Goal: Task Accomplishment & Management: Manage account settings

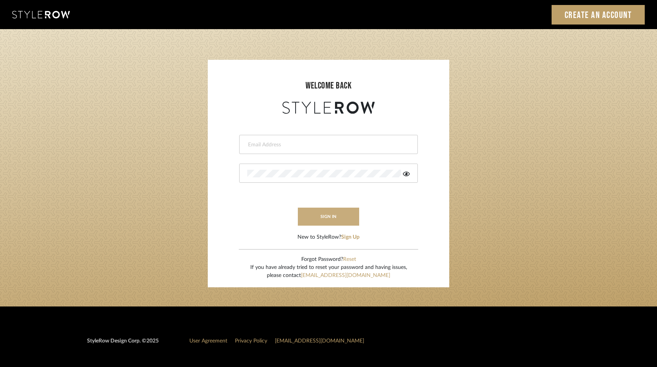
type input "rayeinteriordesign@gmail.com"
click at [317, 220] on button "sign in" at bounding box center [328, 217] width 61 height 18
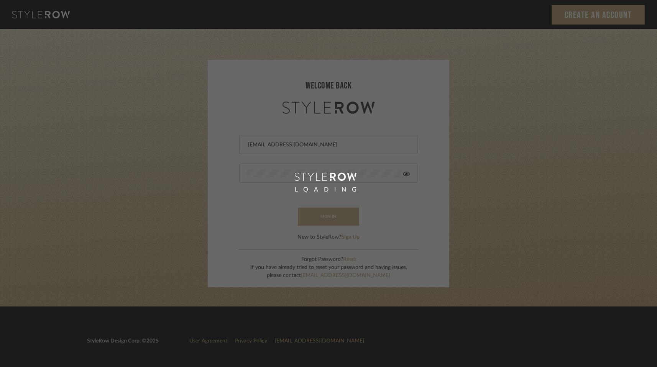
scroll to position [0, 0]
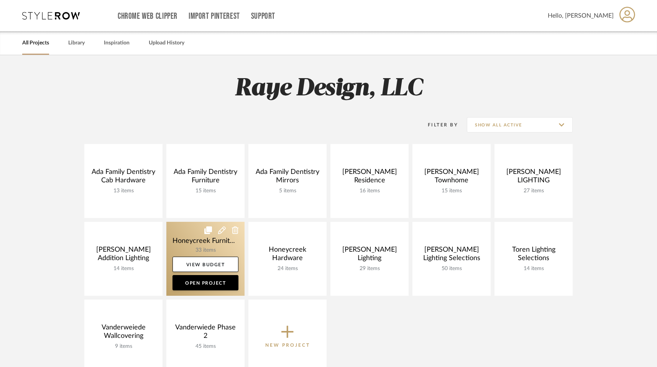
click at [223, 245] on link at bounding box center [205, 259] width 78 height 74
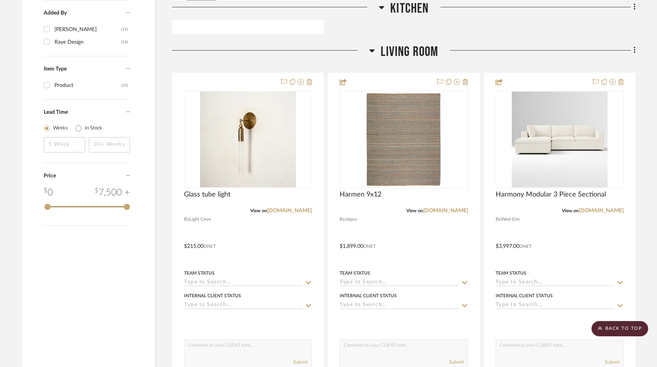
scroll to position [852, 0]
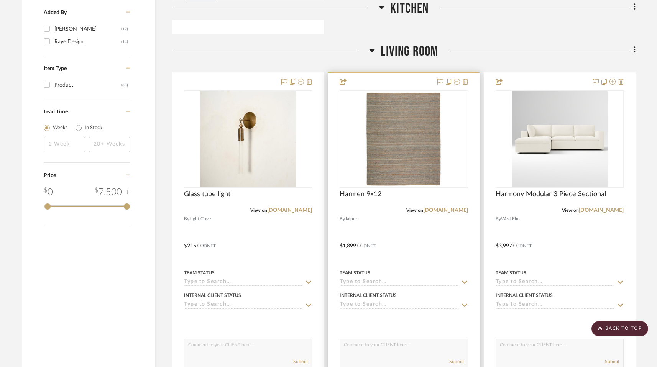
click at [359, 200] on div "Harmen 9x12" at bounding box center [404, 198] width 128 height 17
click at [357, 196] on span "Harmen 9x12" at bounding box center [361, 194] width 42 height 8
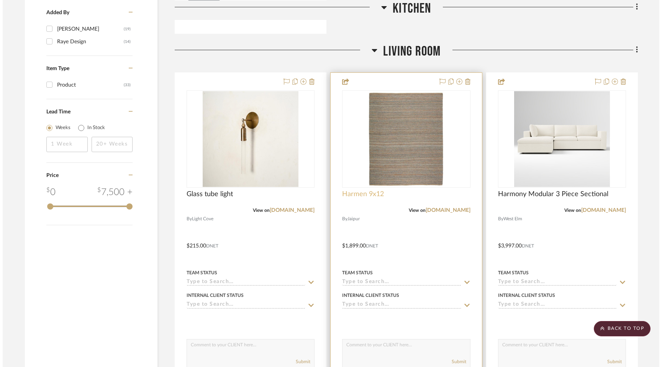
scroll to position [0, 0]
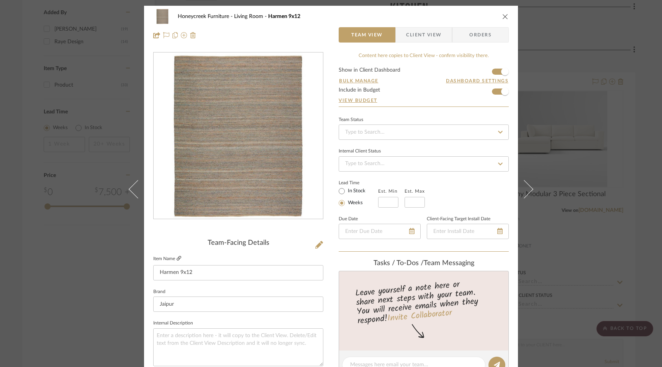
click at [177, 259] on icon at bounding box center [179, 258] width 5 height 5
click at [499, 16] on div "Honeycreek Furniture Living Room Harmen 9x12" at bounding box center [331, 16] width 356 height 15
click at [505, 15] on icon "close" at bounding box center [506, 16] width 6 height 6
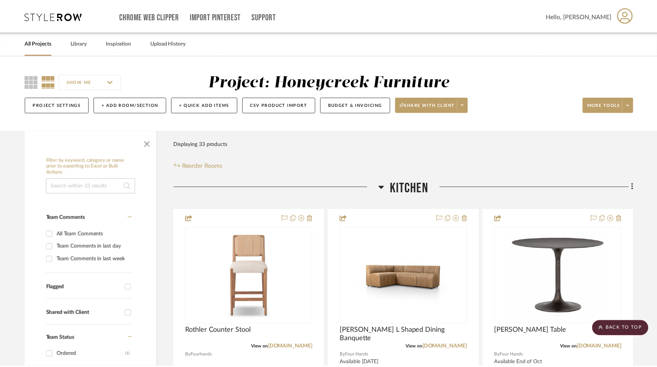
scroll to position [852, 0]
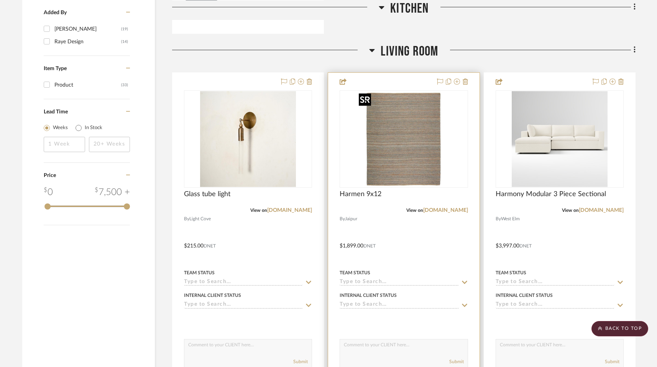
click at [416, 158] on img "0" at bounding box center [404, 139] width 96 height 96
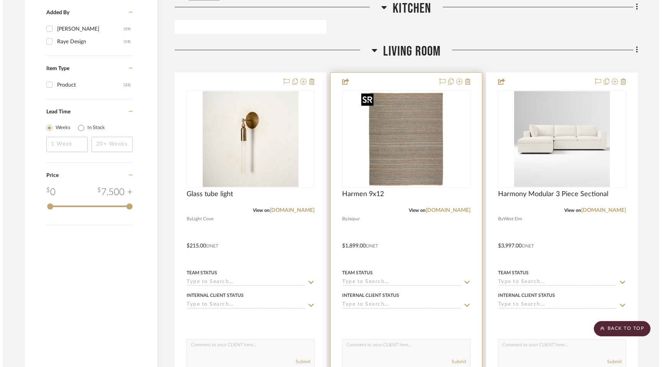
scroll to position [0, 0]
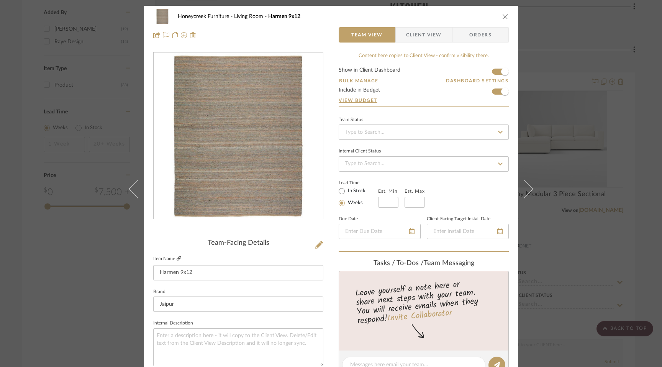
click at [177, 259] on icon at bounding box center [179, 258] width 5 height 5
click at [507, 16] on div "Honeycreek Furniture Living Room Harmen 9x12 Team View Client View Orders" at bounding box center [331, 26] width 374 height 40
click at [504, 18] on icon "close" at bounding box center [506, 16] width 6 height 6
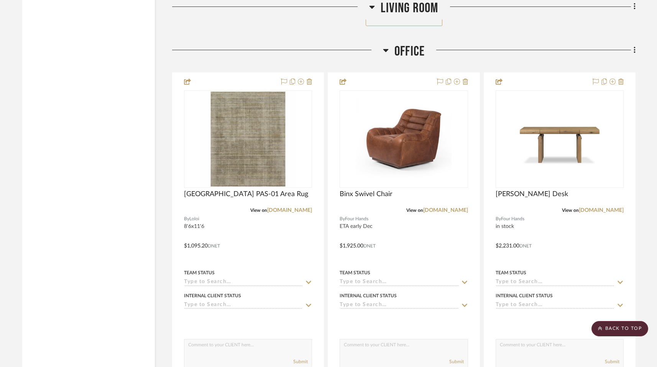
scroll to position [1967, 0]
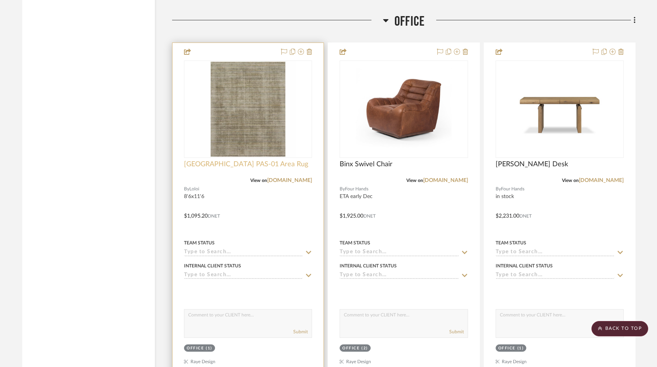
click at [260, 163] on span "[GEOGRAPHIC_DATA] PAS-01 Area Rug" at bounding box center [246, 164] width 124 height 8
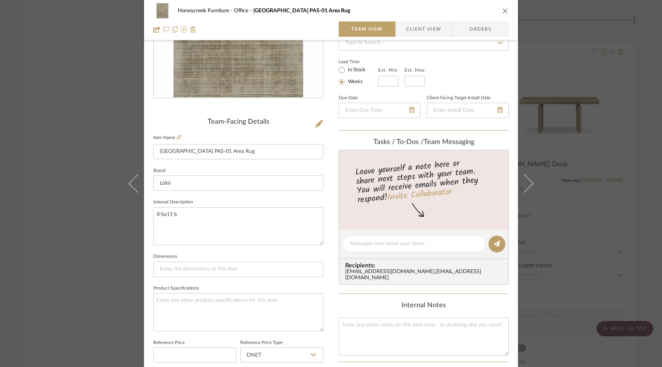
scroll to position [132, 0]
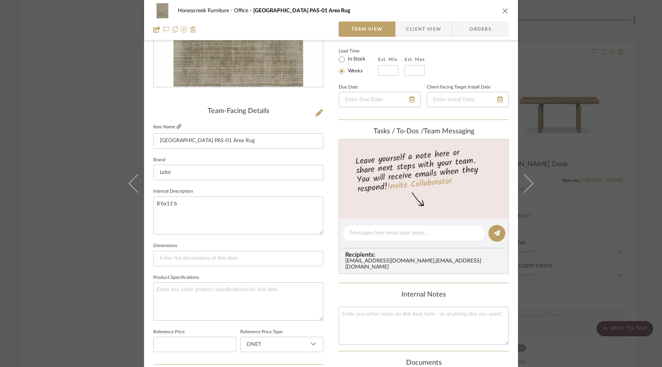
click at [177, 128] on icon at bounding box center [179, 126] width 5 height 5
click at [503, 11] on icon "close" at bounding box center [506, 11] width 6 height 6
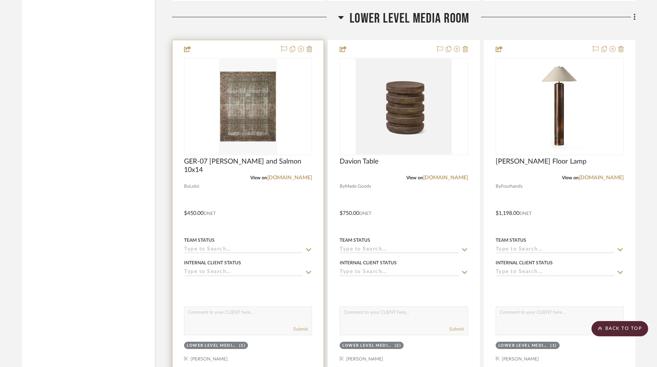
scroll to position [3776, 0]
click at [284, 158] on span "GER-07 [PERSON_NAME] and Salmon 10x14" at bounding box center [248, 165] width 128 height 17
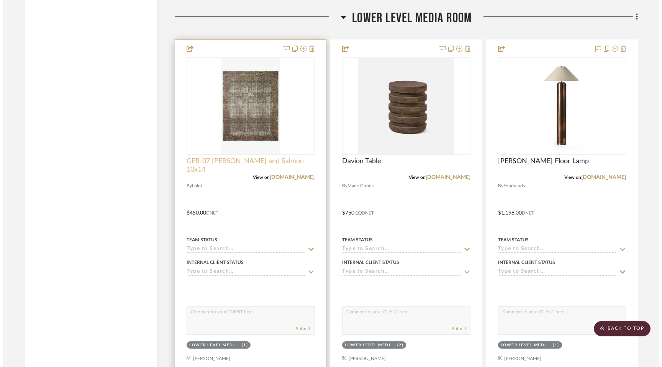
scroll to position [0, 0]
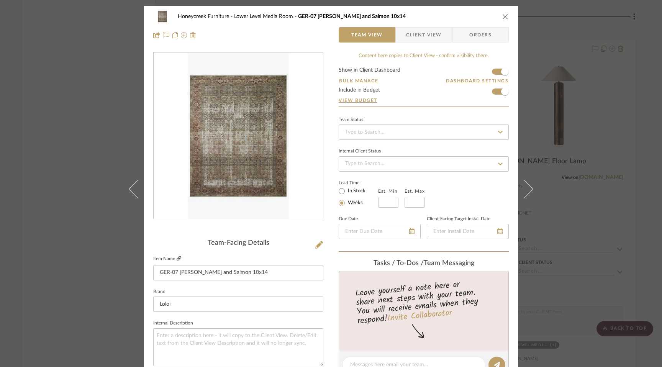
click at [177, 258] on icon at bounding box center [179, 258] width 5 height 5
click at [505, 16] on icon "close" at bounding box center [506, 16] width 6 height 6
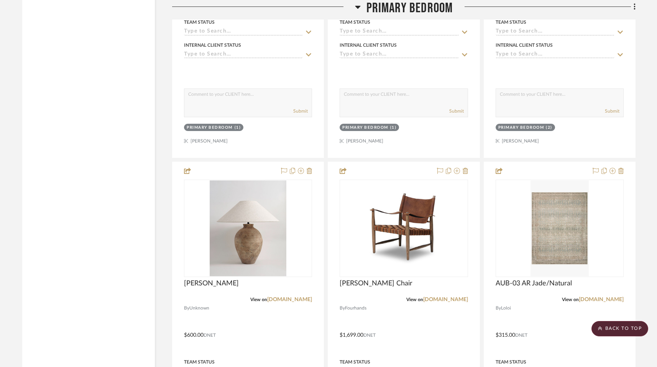
scroll to position [2895, 0]
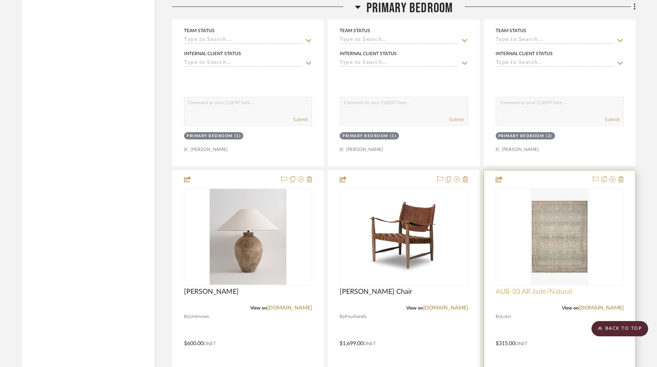
click at [535, 291] on span "AUB-03 AR Jade/Natural" at bounding box center [534, 292] width 76 height 8
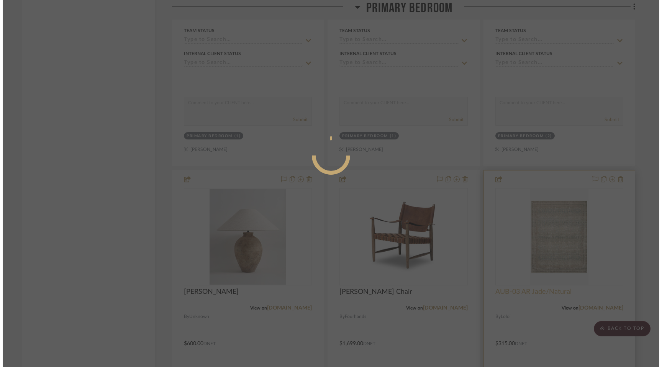
scroll to position [0, 0]
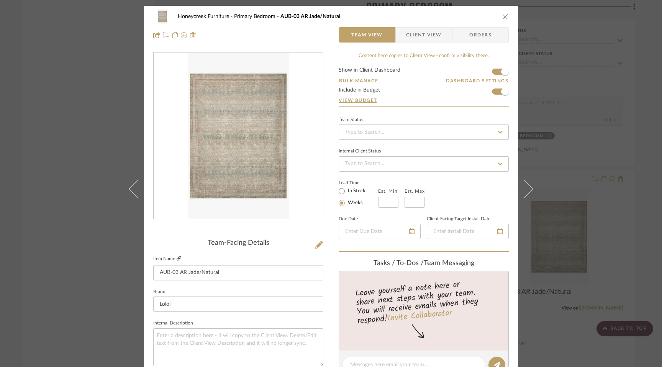
click at [177, 259] on icon at bounding box center [179, 258] width 5 height 5
click at [505, 16] on icon "close" at bounding box center [506, 16] width 6 height 6
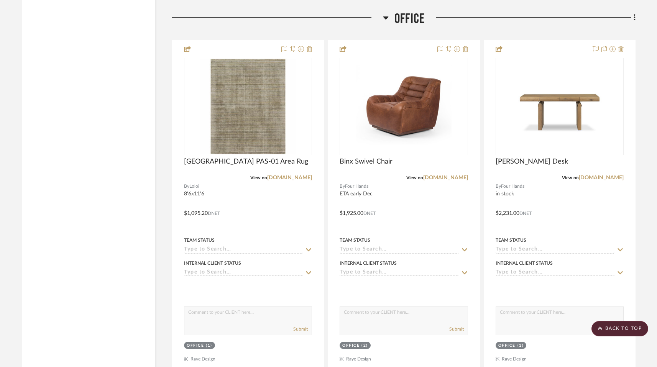
scroll to position [1886, 0]
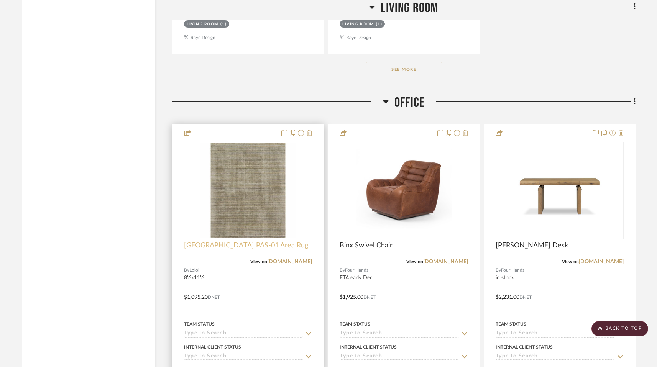
click at [238, 247] on span "[GEOGRAPHIC_DATA] PAS-01 Area Rug" at bounding box center [246, 246] width 124 height 8
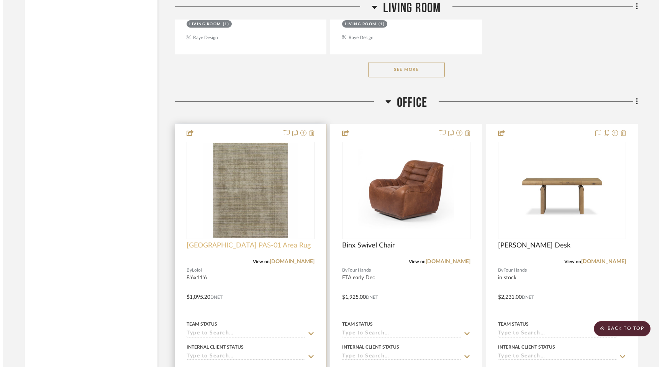
scroll to position [0, 0]
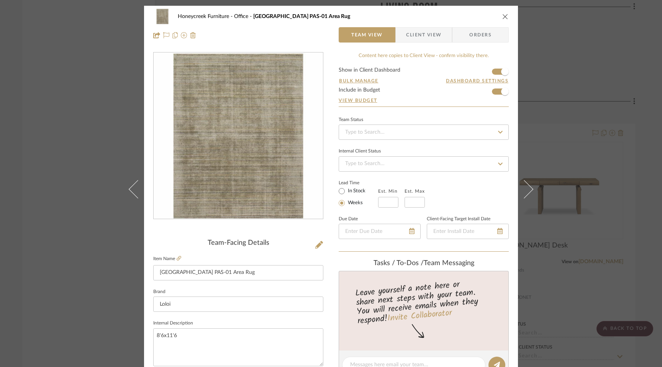
click at [176, 264] on fieldset "Item Name [GEOGRAPHIC_DATA] PAS-01 Area Rug" at bounding box center [238, 267] width 170 height 27
click at [177, 260] on icon at bounding box center [179, 258] width 5 height 5
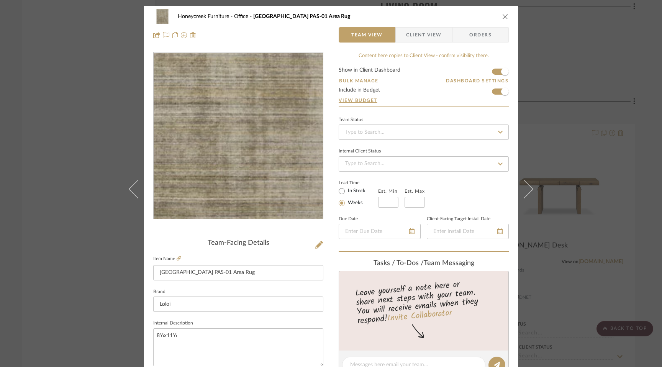
scroll to position [5, 0]
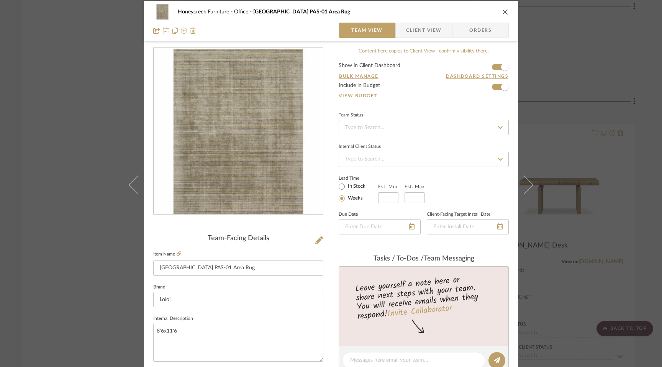
drag, startPoint x: 505, startPoint y: 12, endPoint x: 497, endPoint y: 12, distance: 7.7
click at [505, 12] on icon "close" at bounding box center [506, 12] width 6 height 6
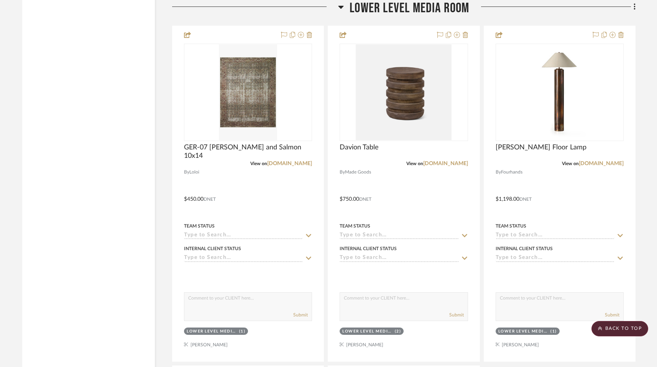
scroll to position [3791, 0]
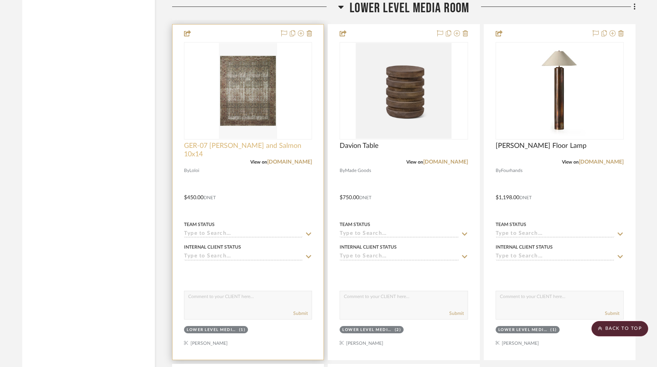
click at [251, 142] on span "GER-07 [PERSON_NAME] and Salmon 10x14" at bounding box center [248, 150] width 128 height 17
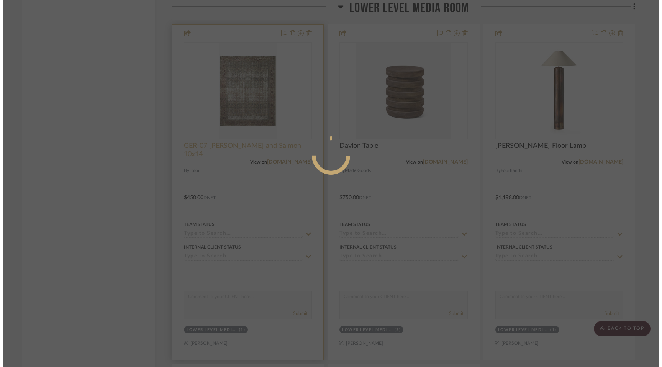
scroll to position [0, 0]
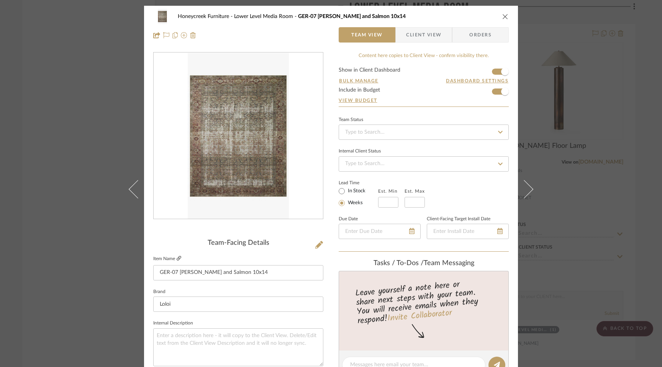
click at [177, 258] on icon at bounding box center [179, 258] width 5 height 5
drag, startPoint x: 247, startPoint y: 275, endPoint x: 155, endPoint y: 273, distance: 91.6
click at [154, 274] on input "GER-07 [PERSON_NAME] and Salmon 10x14" at bounding box center [238, 272] width 170 height 15
click at [498, 17] on div "Honeycreek Furniture Lower Level Media Room GER-07 [PERSON_NAME] and Salmon 10x…" at bounding box center [331, 16] width 356 height 15
click at [499, 17] on div "Honeycreek Furniture Lower Level Media Room GER-07 [PERSON_NAME] and Salmon 10x…" at bounding box center [331, 16] width 356 height 15
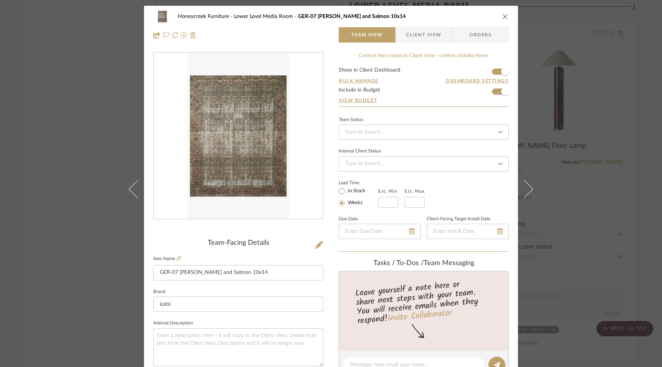
click at [499, 16] on div "Honeycreek Furniture Lower Level Media Room GER-07 [PERSON_NAME] and Salmon 10x…" at bounding box center [331, 16] width 356 height 15
click at [506, 15] on button "close" at bounding box center [505, 16] width 7 height 7
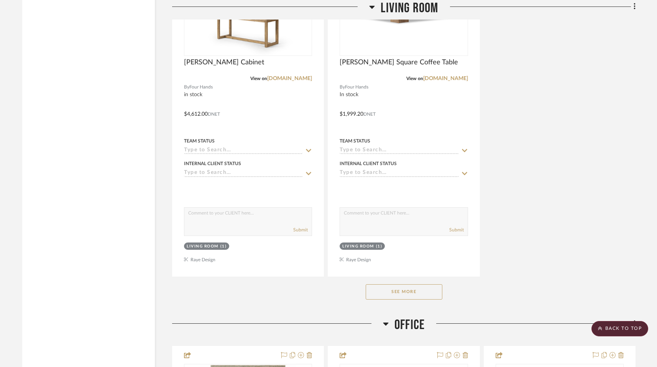
scroll to position [1723, 0]
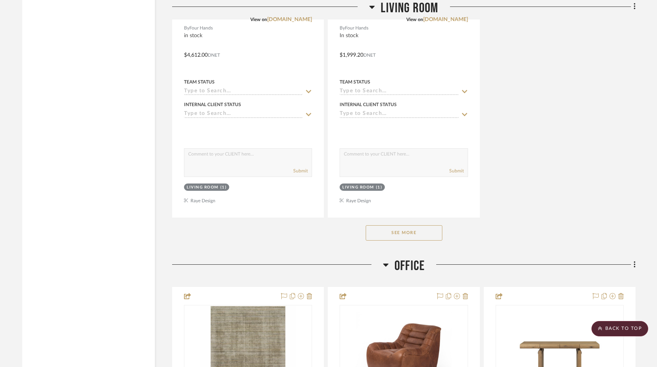
click at [422, 231] on button "See More" at bounding box center [404, 232] width 77 height 15
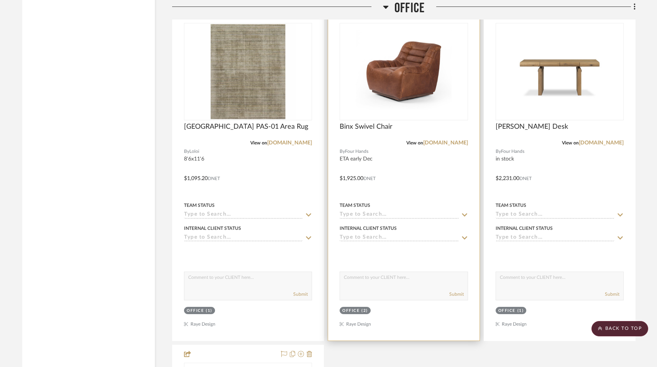
scroll to position [2343, 0]
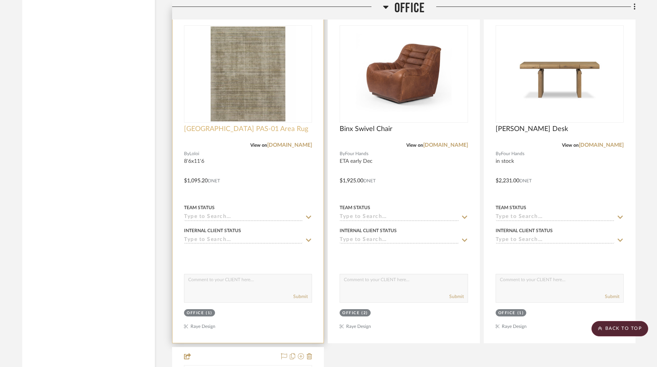
click at [234, 125] on span "[GEOGRAPHIC_DATA] PAS-01 Area Rug" at bounding box center [246, 129] width 124 height 8
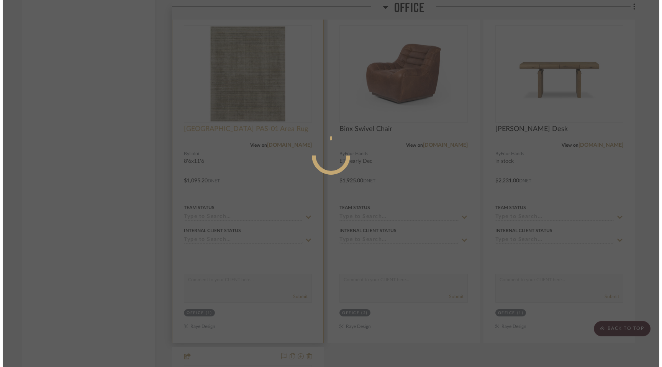
scroll to position [0, 0]
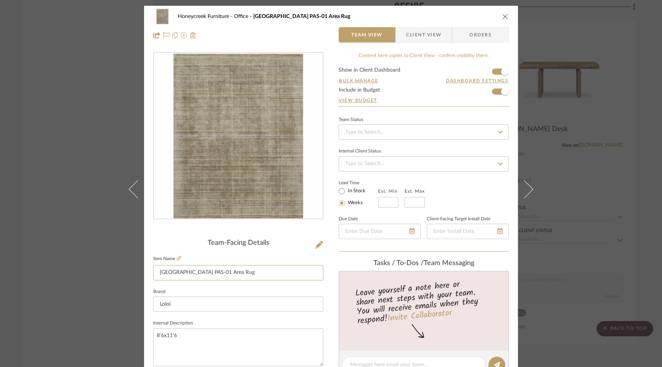
drag, startPoint x: 198, startPoint y: 273, endPoint x: 142, endPoint y: 267, distance: 56.2
click at [138, 270] on mat-dialog-content "Honeycreek Furniture Office [GEOGRAPHIC_DATA] PAS-01 Area Rug Team View Client …" at bounding box center [331, 360] width 417 height 708
drag, startPoint x: 162, startPoint y: 271, endPoint x: 165, endPoint y: 0, distance: 270.7
click at [0, 0] on div "Honeycreek Furniture Office [GEOGRAPHIC_DATA] PAS-01 Area Rug Team View Client …" at bounding box center [331, 183] width 662 height 367
click at [218, 277] on input "[GEOGRAPHIC_DATA] PAS-01 Area Rug" at bounding box center [238, 272] width 170 height 15
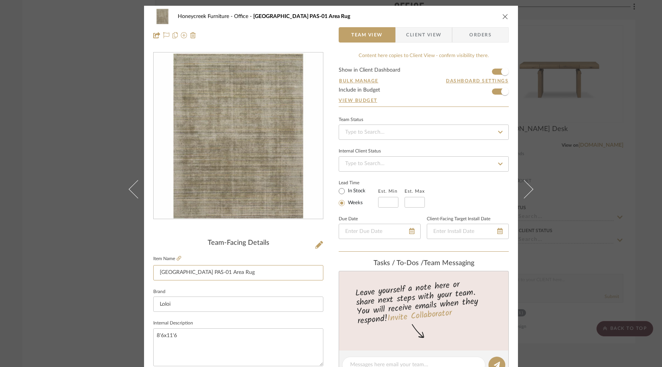
drag, startPoint x: 196, startPoint y: 274, endPoint x: 149, endPoint y: 276, distance: 46.8
click at [153, 272] on input "[GEOGRAPHIC_DATA] PAS-01 Area Rug" at bounding box center [238, 272] width 170 height 15
click at [182, 270] on input "[GEOGRAPHIC_DATA] PAS-01 Area Rug" at bounding box center [238, 272] width 170 height 15
drag, startPoint x: 182, startPoint y: 273, endPoint x: 197, endPoint y: 273, distance: 14.6
click at [196, 273] on input "[GEOGRAPHIC_DATA] PAS-01 Area Rug" at bounding box center [238, 272] width 170 height 15
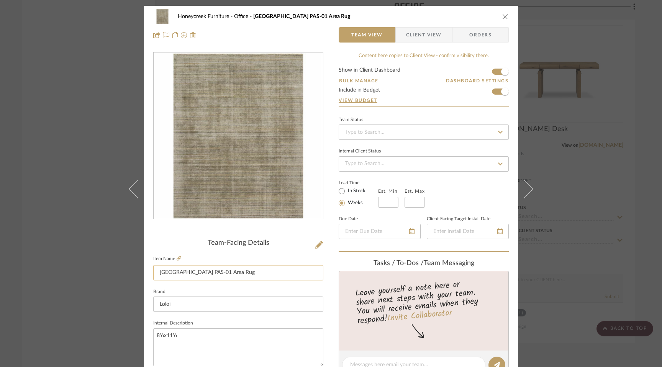
drag, startPoint x: 198, startPoint y: 272, endPoint x: 180, endPoint y: 273, distance: 18.4
click at [180, 273] on input "[GEOGRAPHIC_DATA] PAS-01 Area Rug" at bounding box center [238, 272] width 170 height 15
drag, startPoint x: 184, startPoint y: 273, endPoint x: 104, endPoint y: 2, distance: 282.4
click at [0, 0] on div "Honeycreek Furniture Office [GEOGRAPHIC_DATA] PAS-01 Area Rug Team View Client …" at bounding box center [331, 183] width 662 height 367
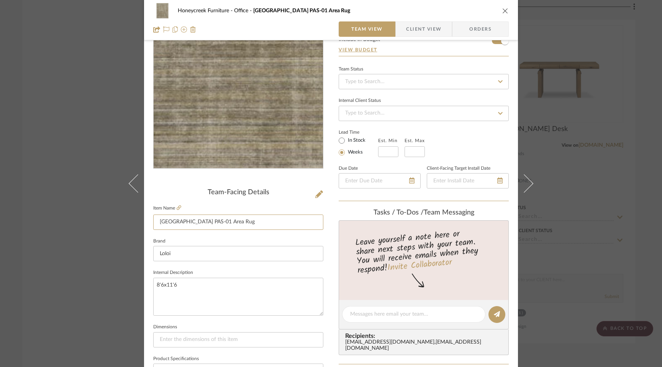
scroll to position [56, 0]
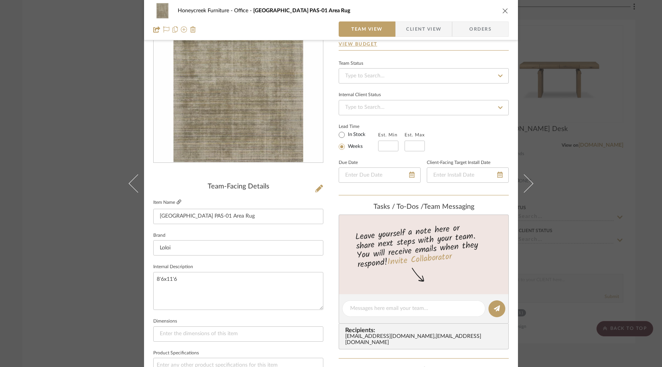
click at [177, 201] on icon at bounding box center [179, 202] width 5 height 5
click at [497, 10] on div "Honeycreek Furniture Office [GEOGRAPHIC_DATA] PAS-01 Area Rug" at bounding box center [331, 10] width 356 height 15
click at [504, 10] on icon "close" at bounding box center [506, 11] width 6 height 6
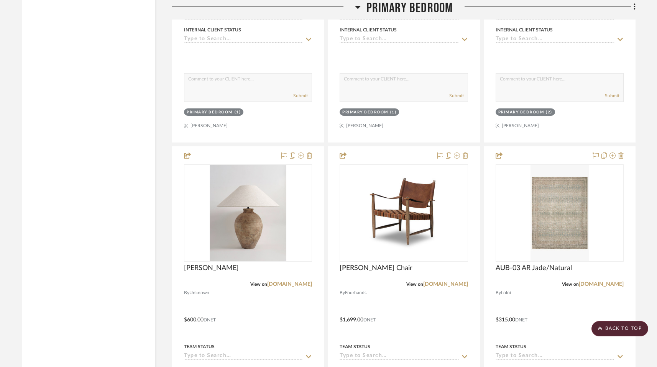
scroll to position [3233, 0]
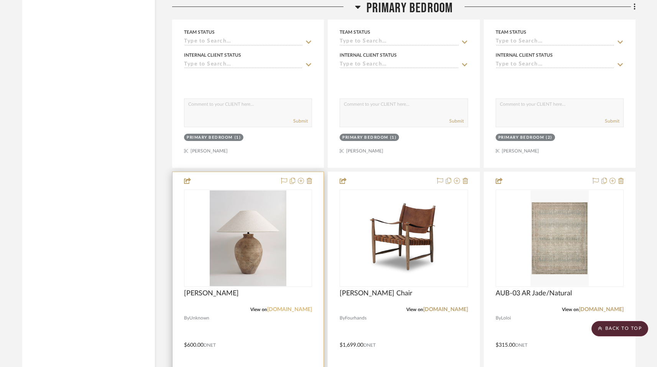
click at [292, 307] on link "[DOMAIN_NAME]" at bounding box center [289, 309] width 45 height 5
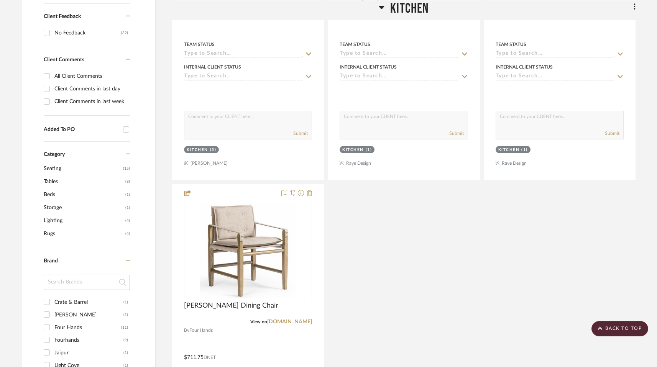
scroll to position [0, 0]
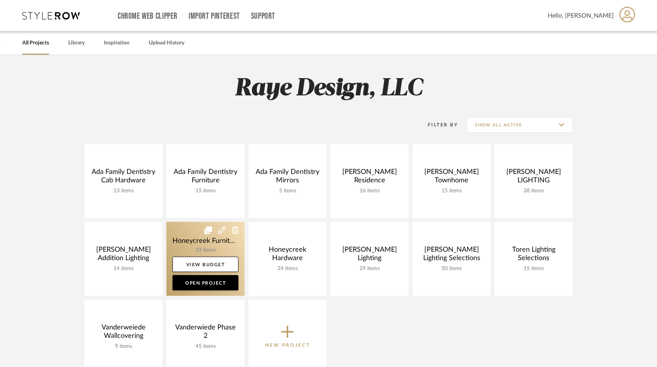
click at [225, 242] on link at bounding box center [205, 259] width 78 height 74
click at [224, 263] on link "View Budget" at bounding box center [206, 264] width 66 height 15
click at [209, 242] on link at bounding box center [205, 259] width 78 height 74
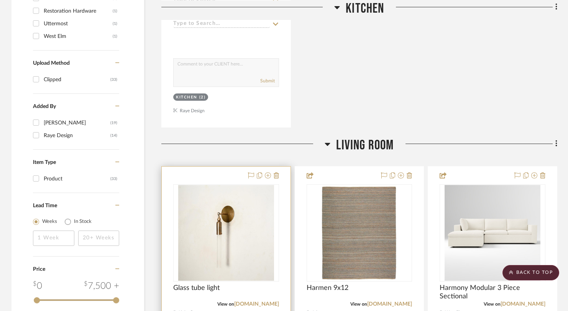
scroll to position [710, 0]
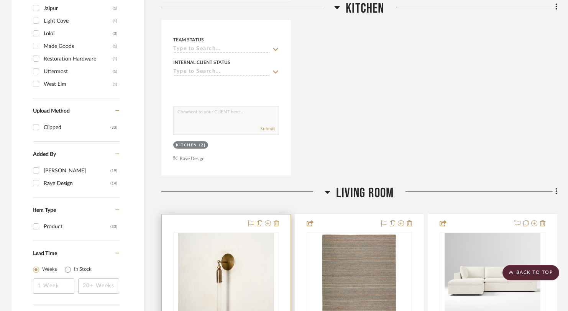
click at [277, 224] on icon at bounding box center [276, 223] width 5 height 6
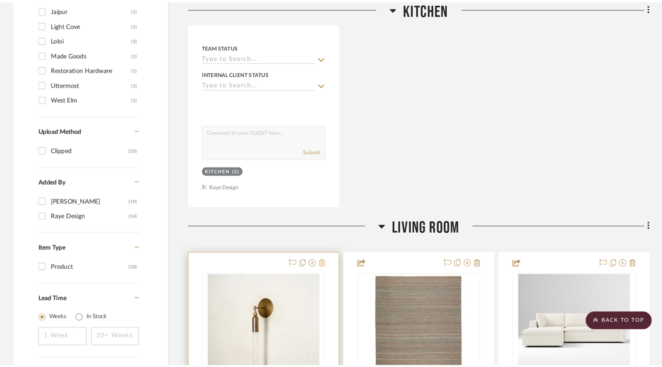
scroll to position [0, 0]
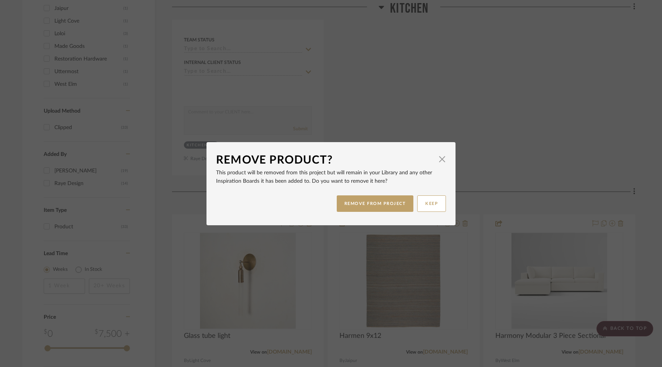
click at [352, 207] on button "REMOVE FROM PROJECT" at bounding box center [375, 204] width 77 height 16
click at [352, 201] on button "REMOVE FROM PROJECT" at bounding box center [375, 204] width 77 height 16
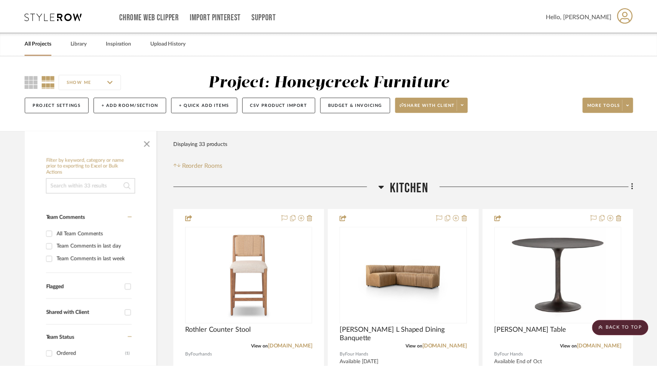
scroll to position [710, 0]
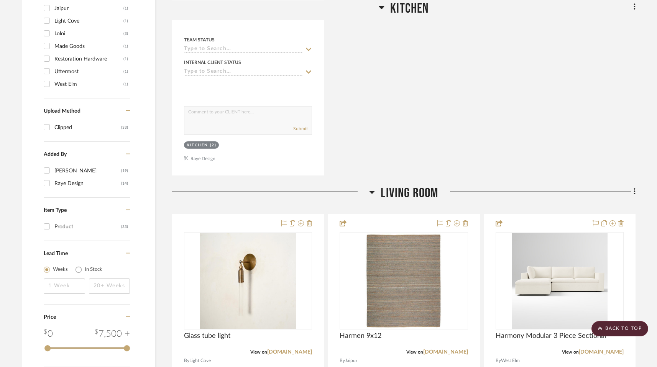
click at [352, 202] on div at bounding box center [270, 195] width 197 height 20
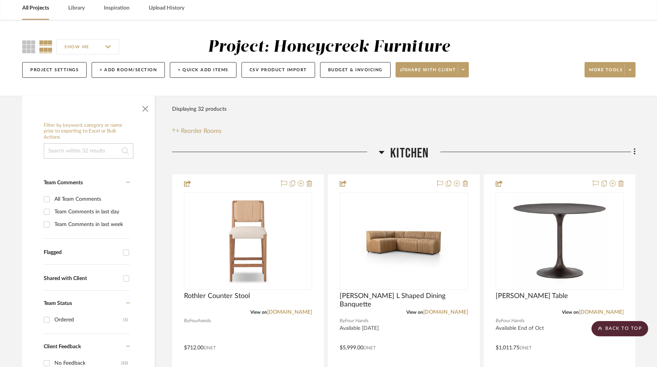
scroll to position [0, 0]
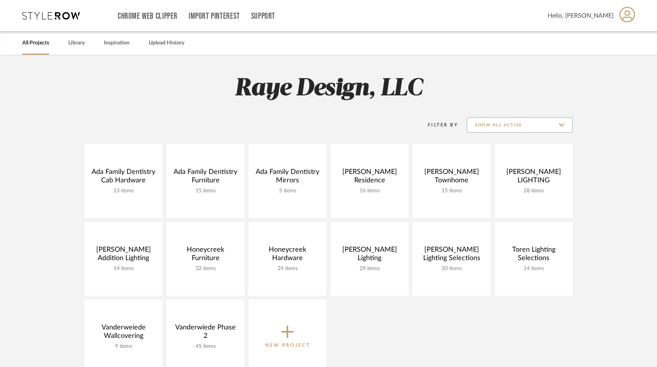
click at [502, 122] on input "Show All Active" at bounding box center [520, 124] width 106 height 15
click at [495, 159] on span "Archived" at bounding box center [520, 162] width 91 height 7
type input "Archived"
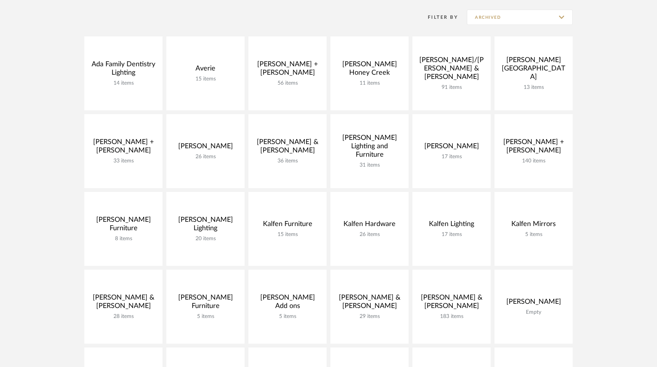
scroll to position [109, 0]
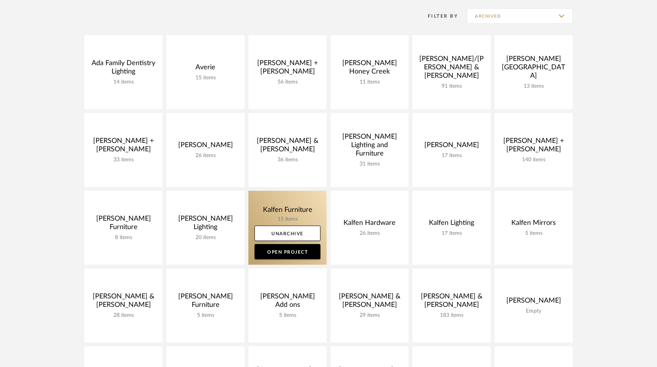
click at [303, 218] on link at bounding box center [287, 228] width 78 height 74
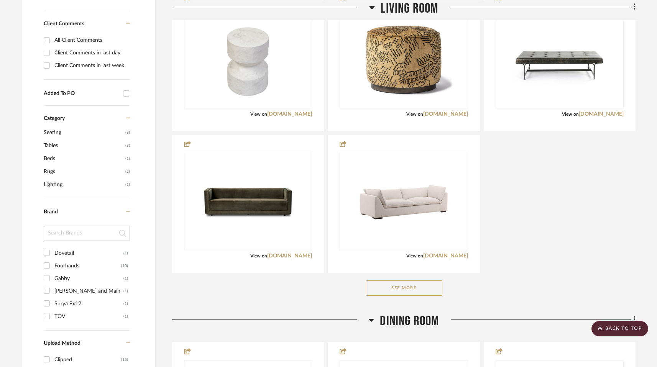
scroll to position [350, 0]
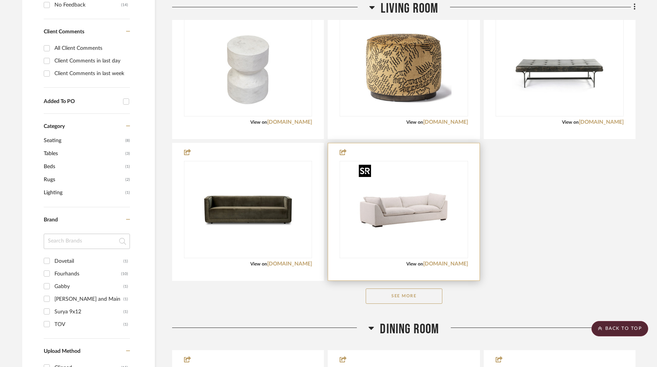
click at [399, 229] on img "0" at bounding box center [404, 210] width 96 height 96
click at [438, 265] on link "[DOMAIN_NAME]" at bounding box center [445, 263] width 45 height 5
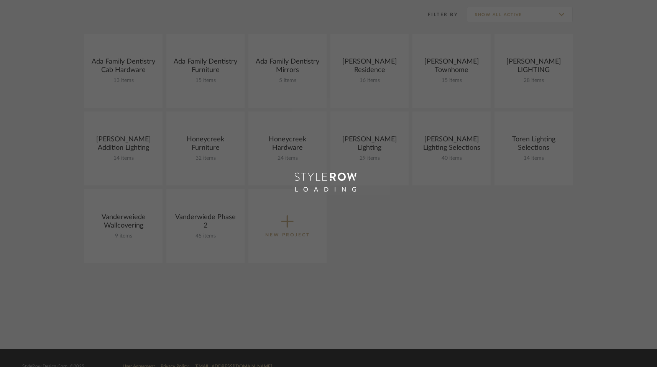
scroll to position [109, 0]
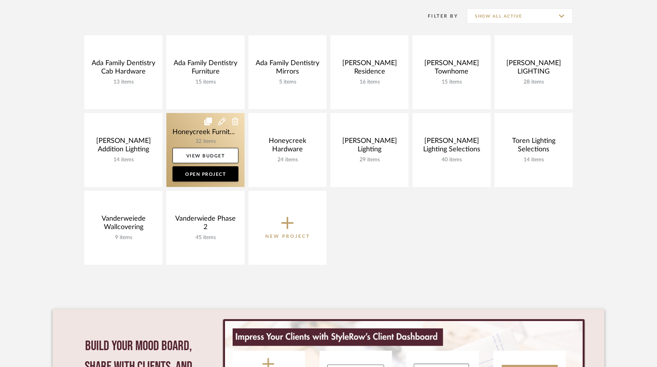
click at [225, 140] on link at bounding box center [205, 150] width 78 height 74
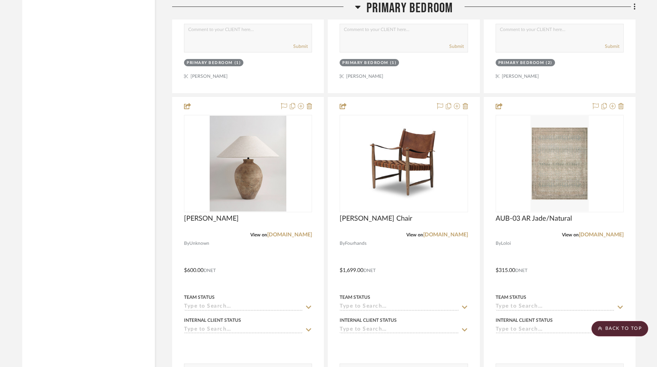
scroll to position [2987, 0]
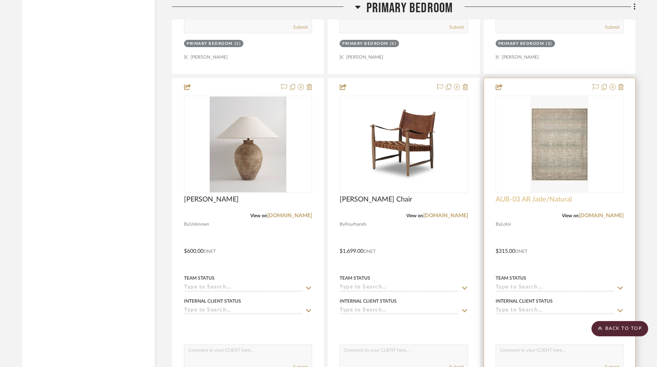
click at [510, 196] on span "AUB-03 AR Jade/Natural" at bounding box center [534, 200] width 76 height 8
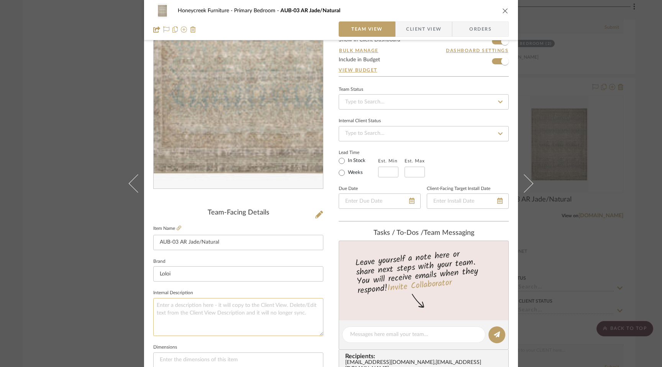
scroll to position [0, 0]
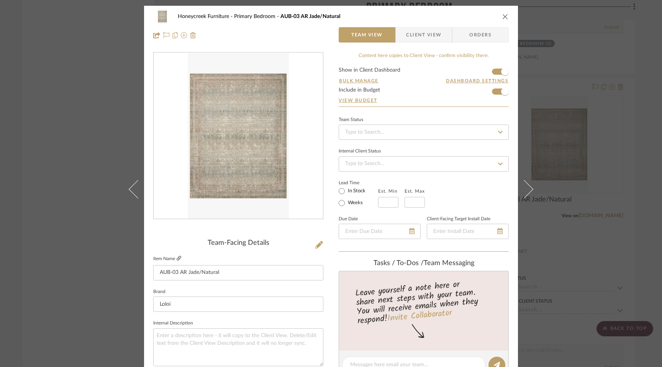
click at [178, 257] on icon at bounding box center [179, 258] width 5 height 5
